Goal: Answer question/provide support

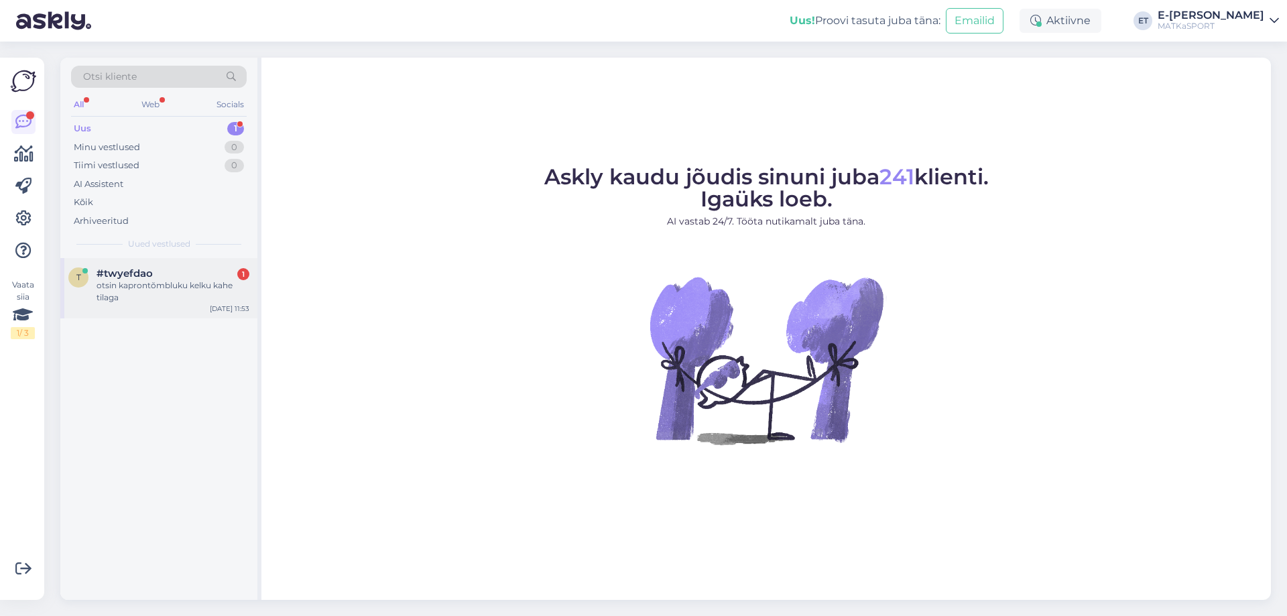
click at [199, 297] on div "otsin kaprontõmbluku kelku kahe tilaga" at bounding box center [173, 292] width 153 height 24
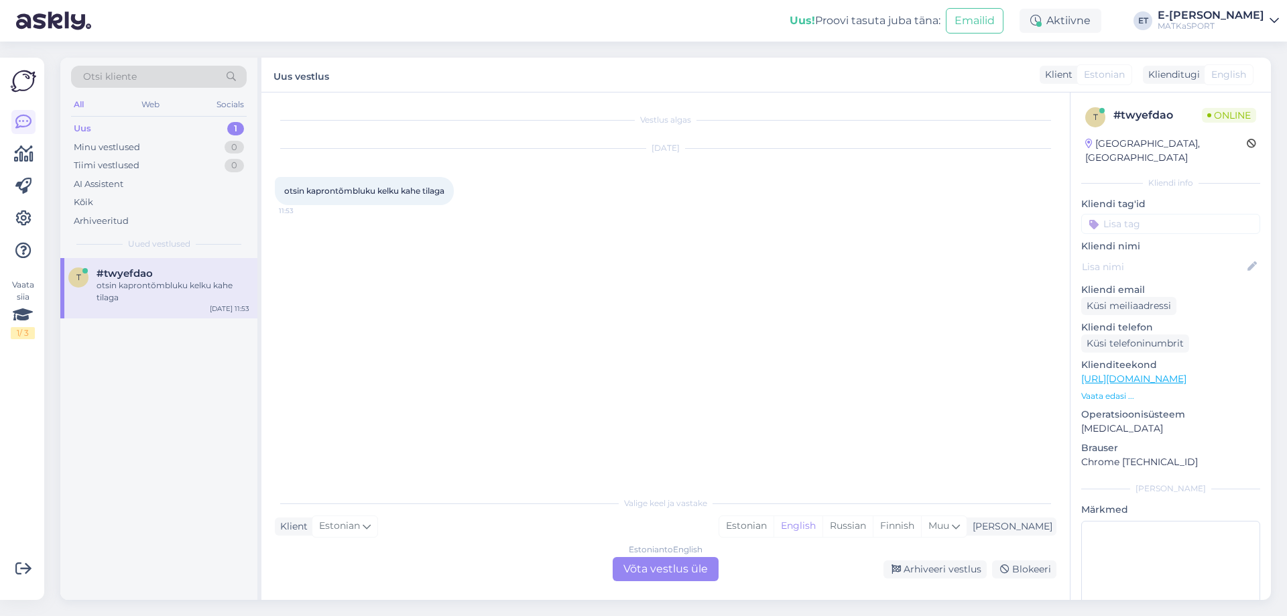
click at [667, 571] on div "Estonian to English Võta vestlus üle" at bounding box center [666, 569] width 106 height 24
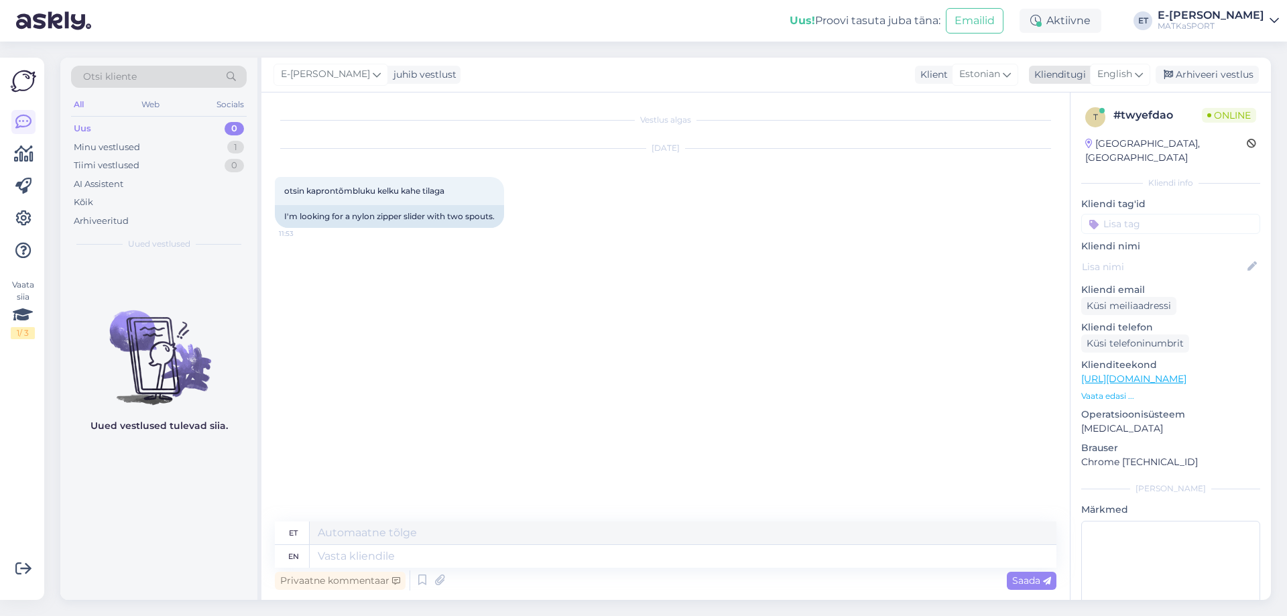
click at [1116, 70] on span "English" at bounding box center [1114, 74] width 35 height 15
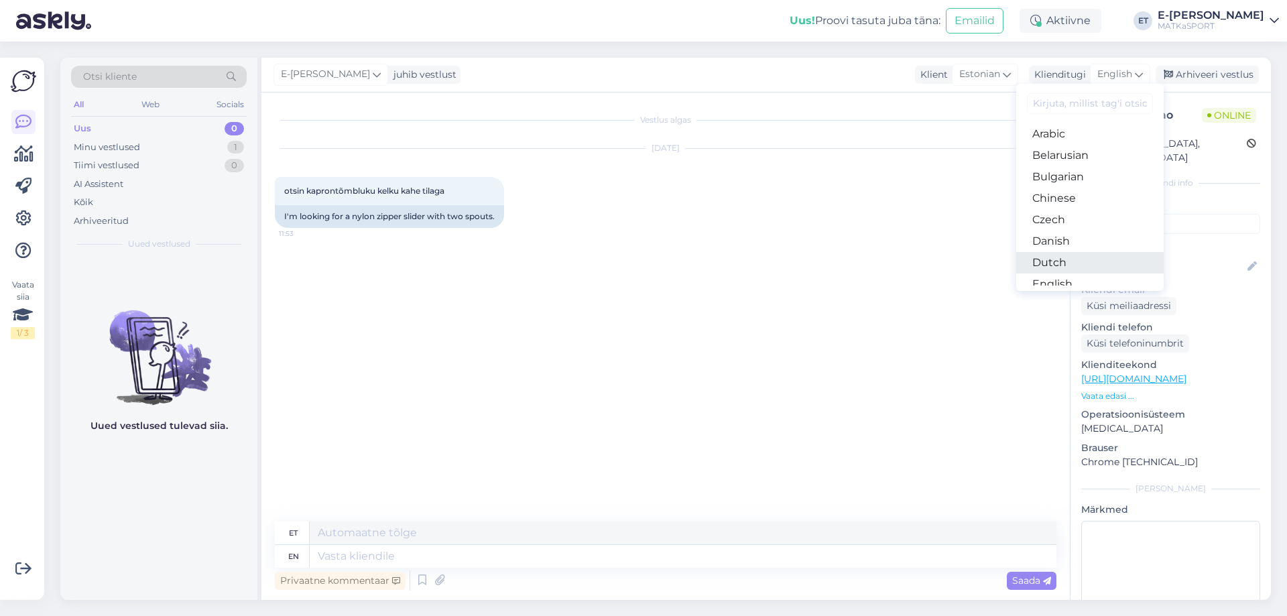
scroll to position [67, 0]
click at [1059, 239] on link "Estonian" at bounding box center [1089, 238] width 147 height 21
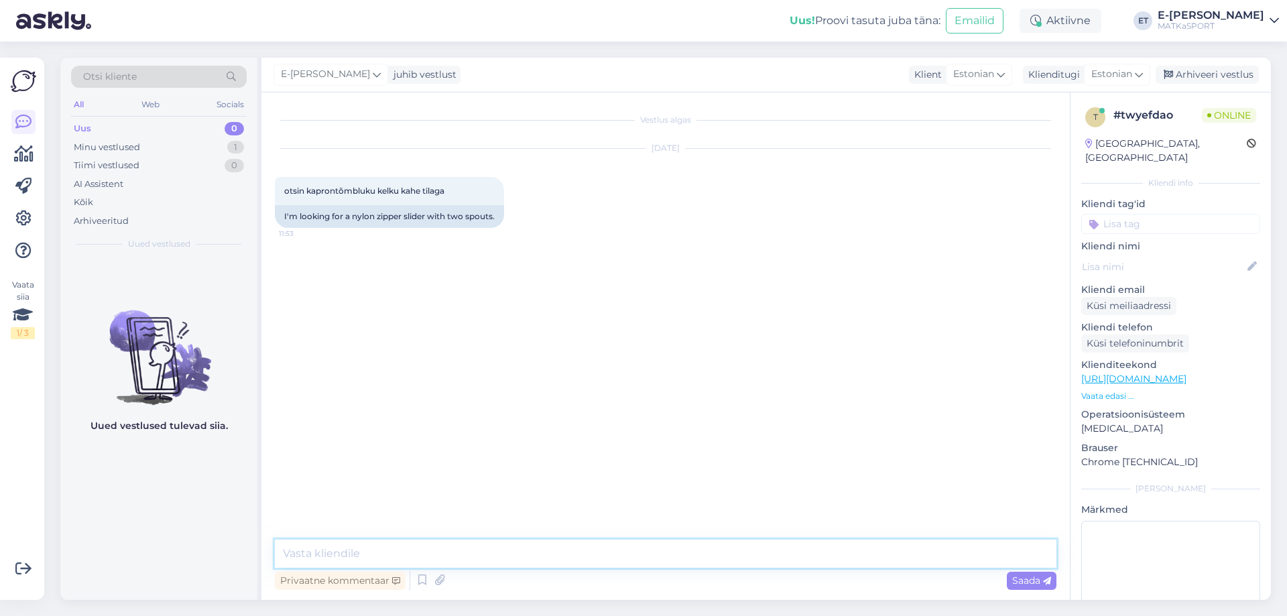
click at [329, 548] on textarea at bounding box center [666, 554] width 782 height 28
click at [574, 552] on textarea "Tere! [PERSON_NAME] meil soovitud toodet ei ole. Võite uurida kanga poodidest s…" at bounding box center [666, 554] width 782 height 28
type textarea "Tere! [PERSON_NAME] meil soovitud toodet ei ole. Võite uurida näiteks kanga poo…"
click at [811, 562] on textarea "Tere! [PERSON_NAME] meil soovitud toodet ei ole. Võite uurida näiteks kanga poo…" at bounding box center [666, 554] width 782 height 28
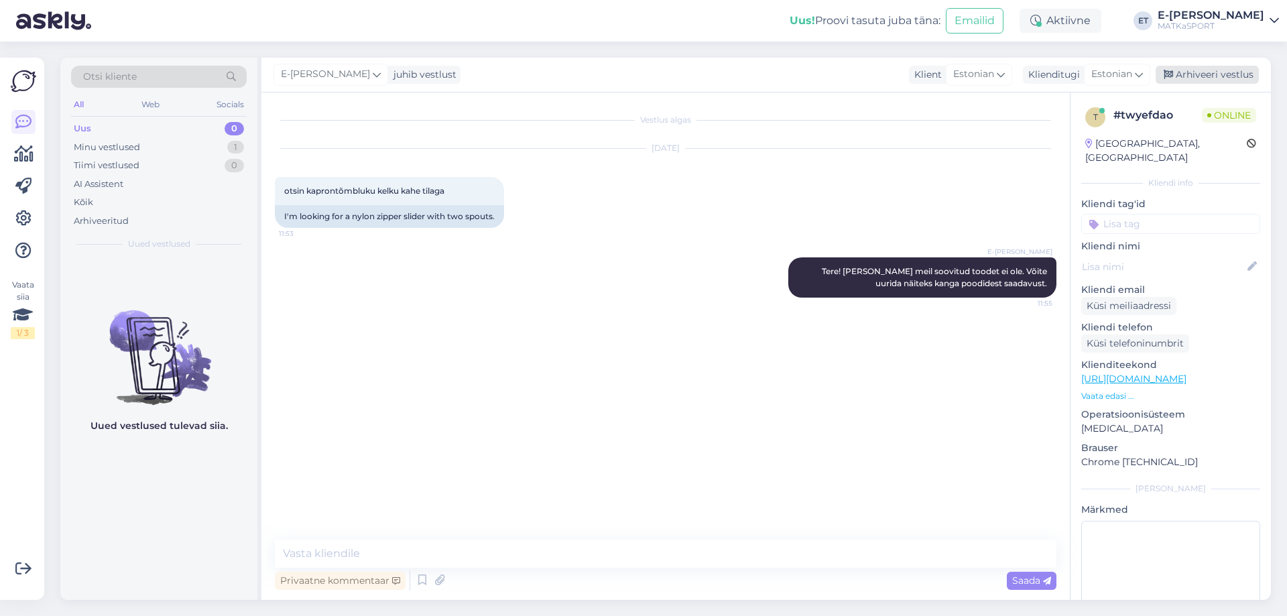
click at [1173, 71] on icon at bounding box center [1168, 74] width 9 height 9
